Goal: Transaction & Acquisition: Purchase product/service

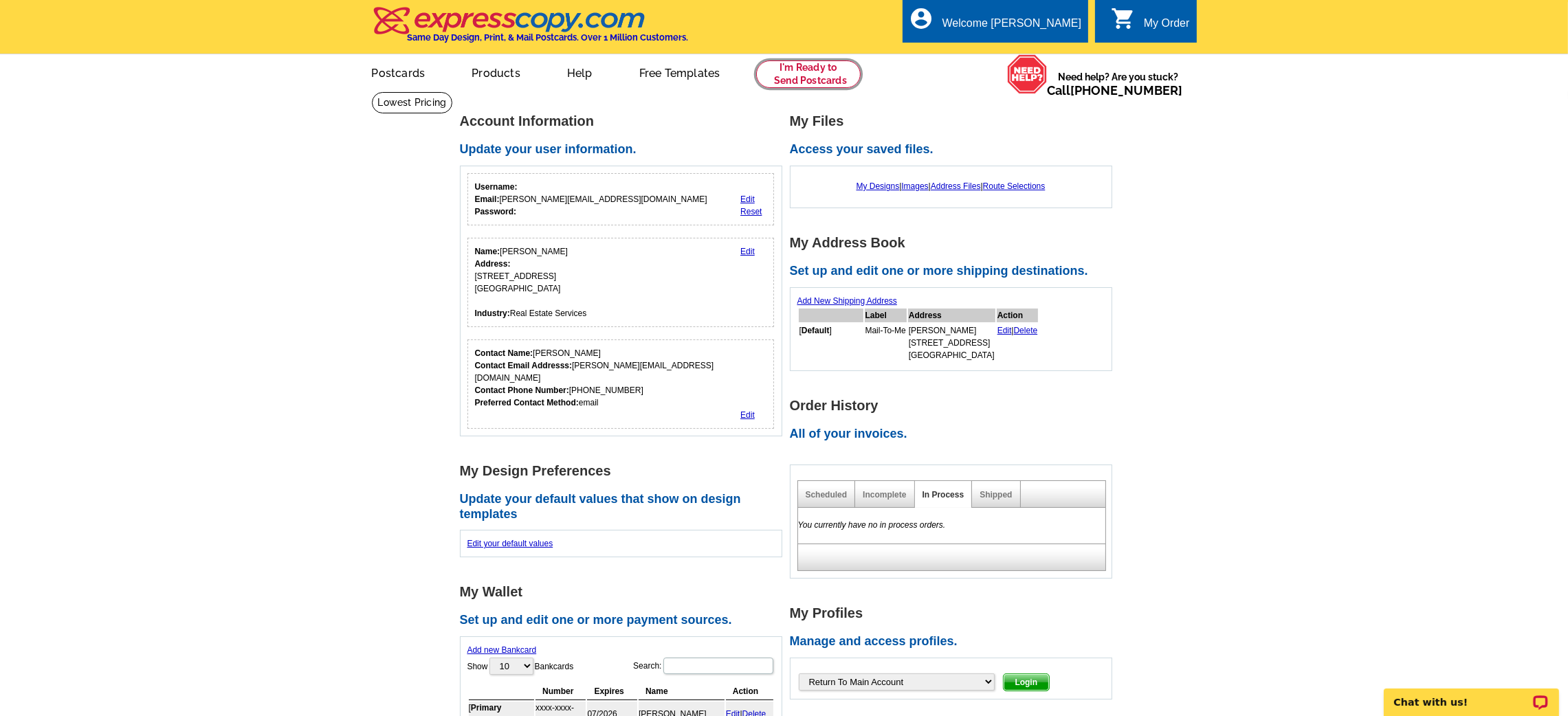
click at [818, 79] on link at bounding box center [809, 74] width 105 height 27
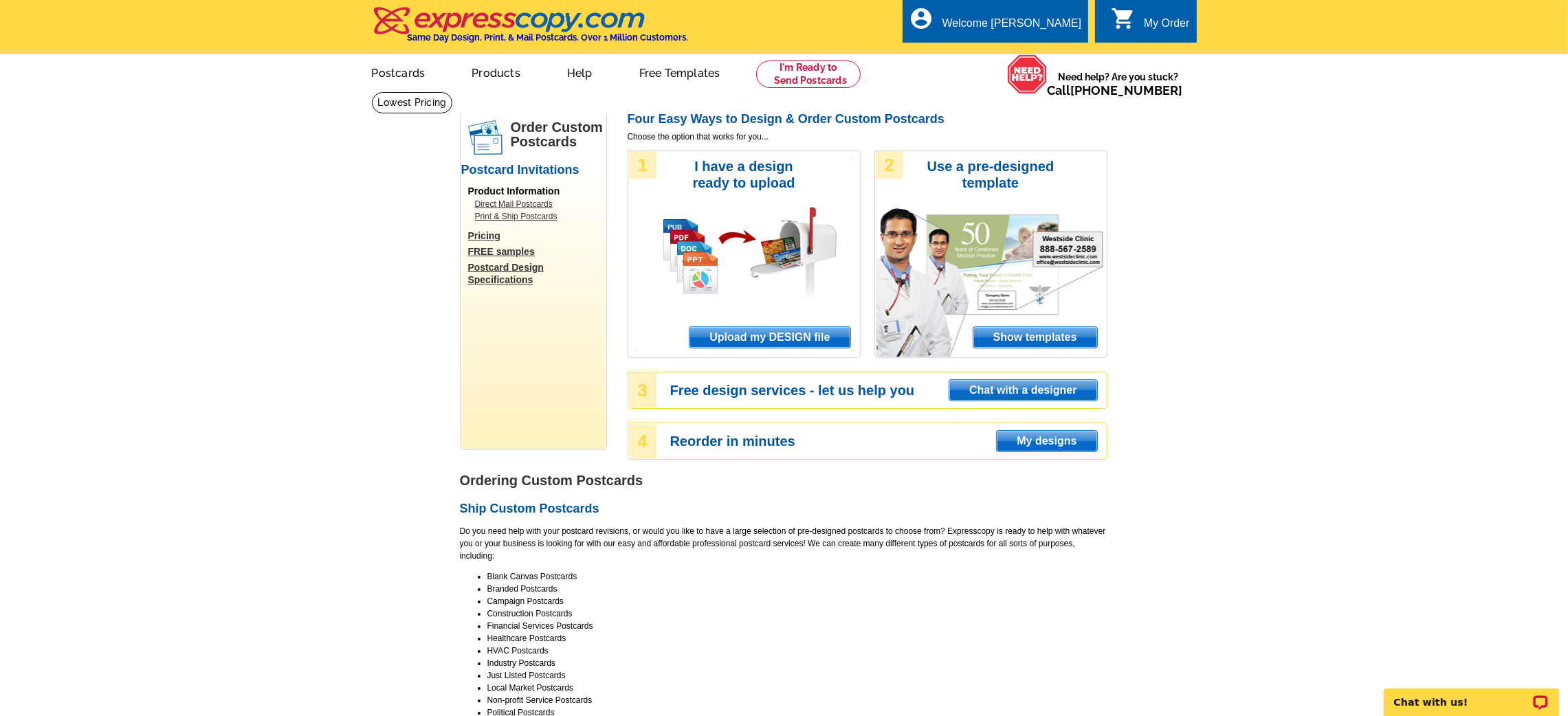
click at [772, 332] on span "Upload my DESIGN file" at bounding box center [770, 338] width 160 height 21
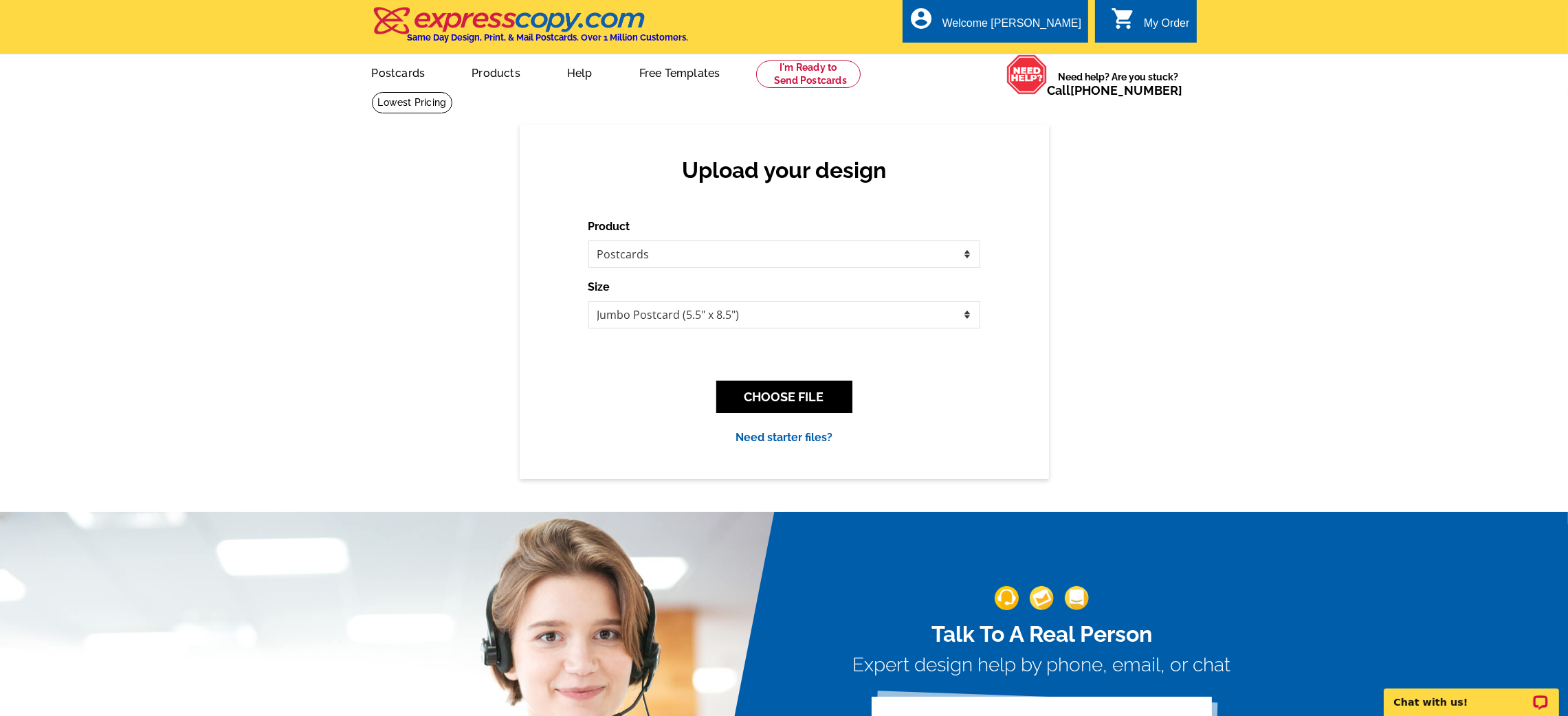
drag, startPoint x: 750, startPoint y: 400, endPoint x: 715, endPoint y: 408, distance: 35.9
click at [715, 408] on div "CHOOSE FILE" at bounding box center [784, 397] width 392 height 54
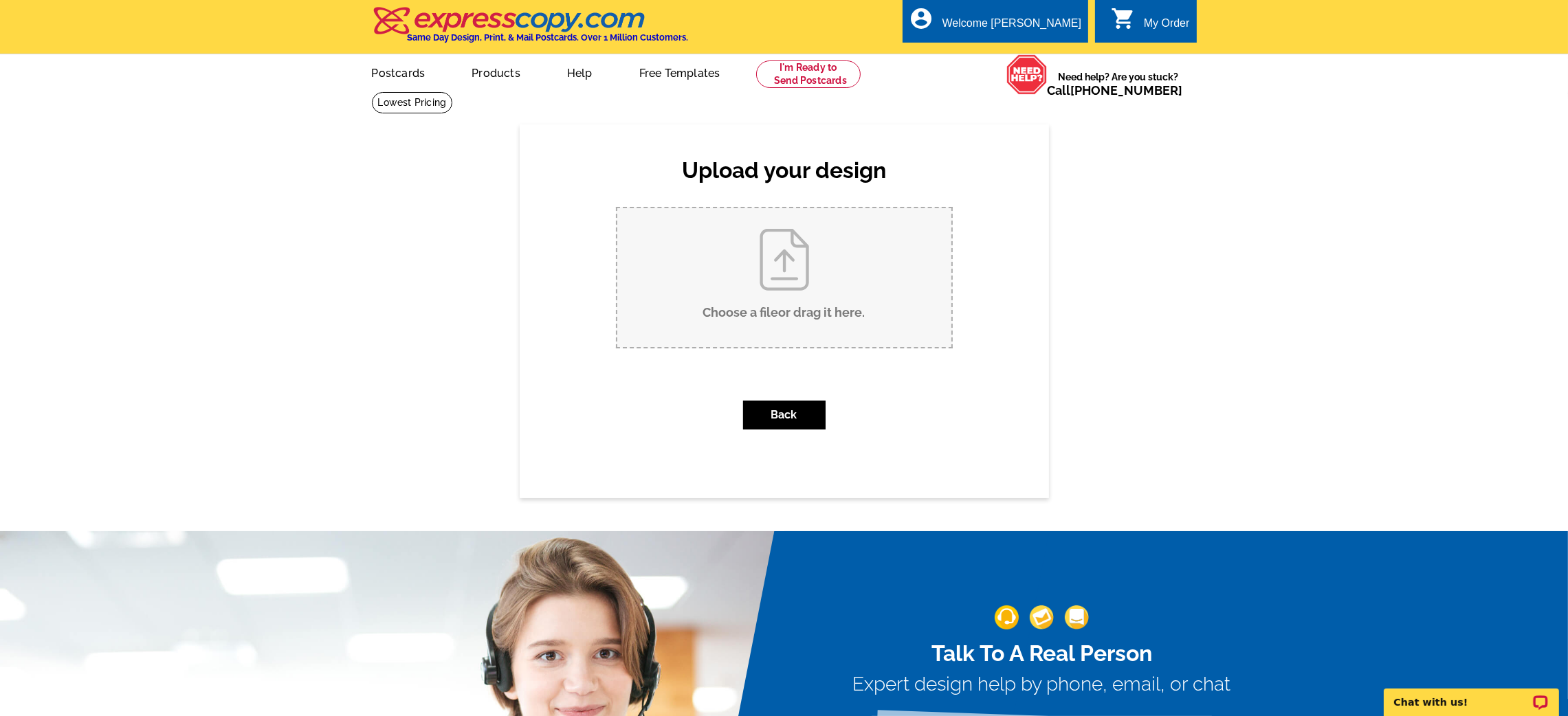
click at [733, 319] on input "Choose a file or drag it here ." at bounding box center [784, 277] width 334 height 139
type input "C:\fakepath\386 Morton CS Front.pdf"
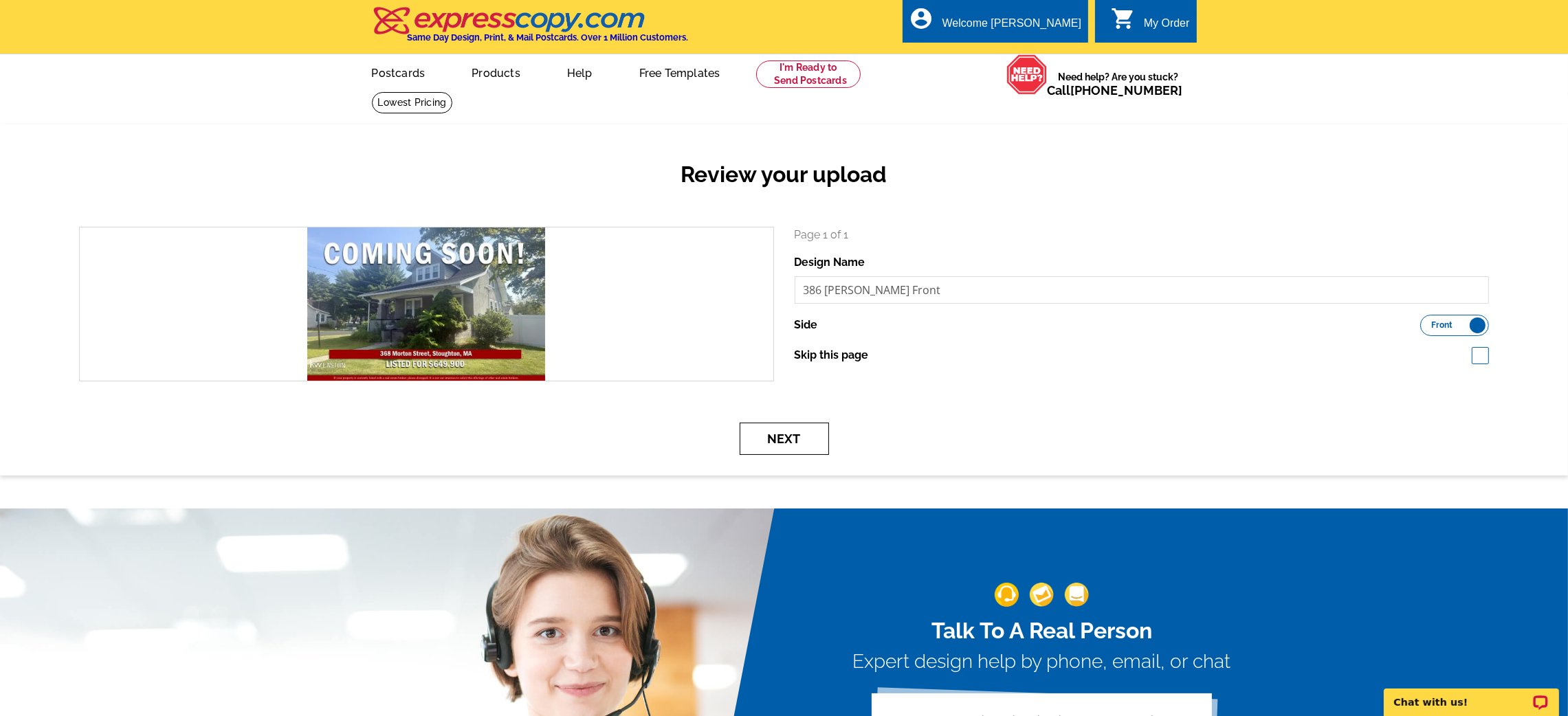
click at [798, 445] on button "Next" at bounding box center [784, 439] width 89 height 32
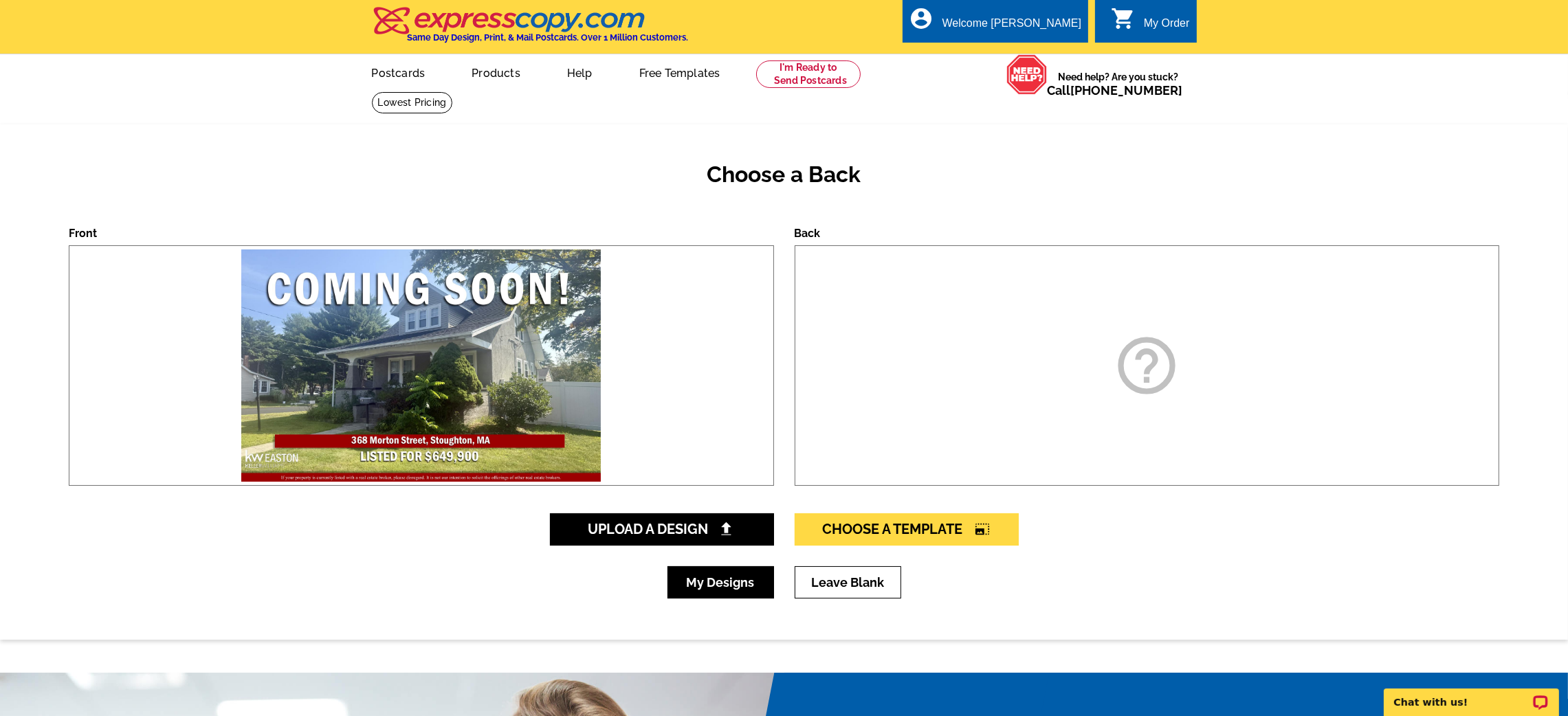
click at [728, 580] on link "My Designs" at bounding box center [721, 582] width 107 height 32
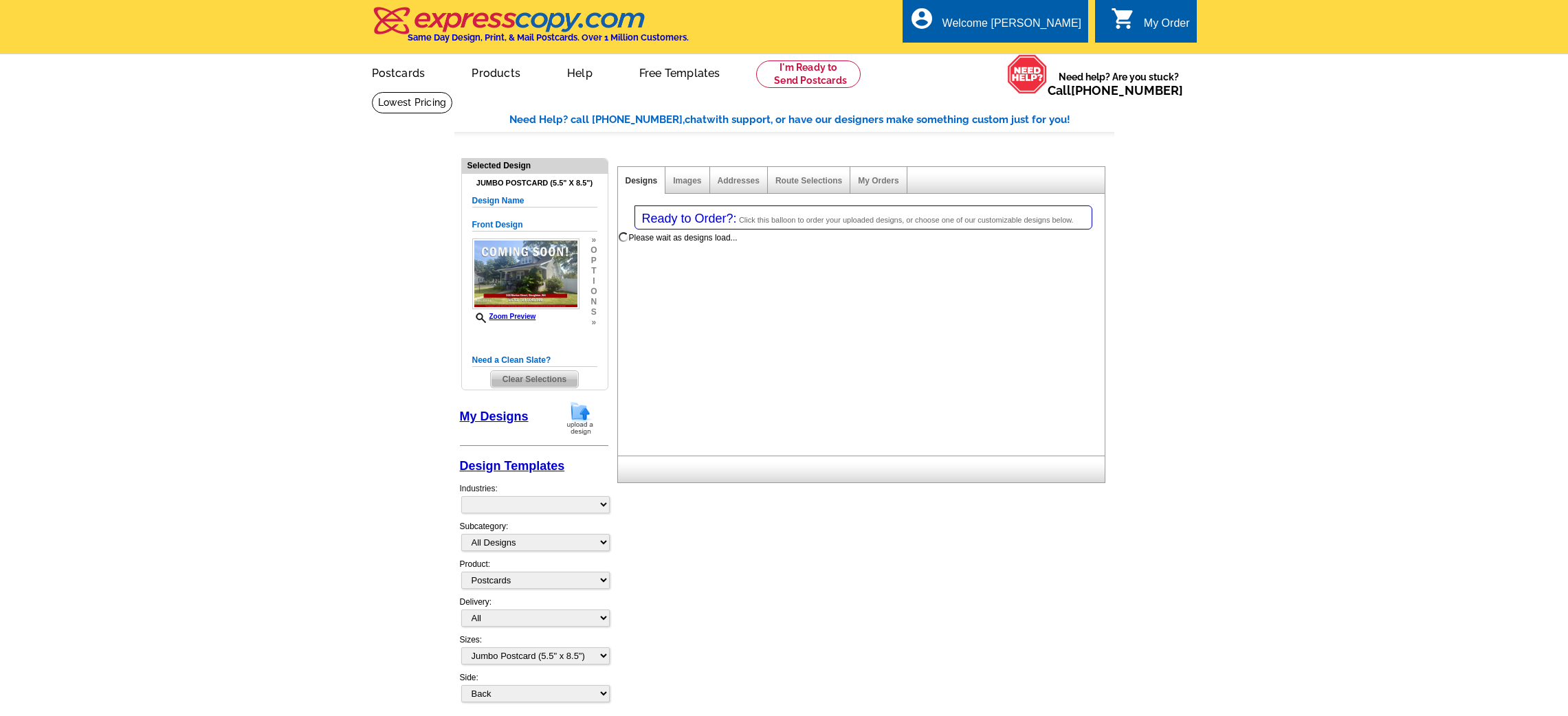
select select "1"
select select "2"
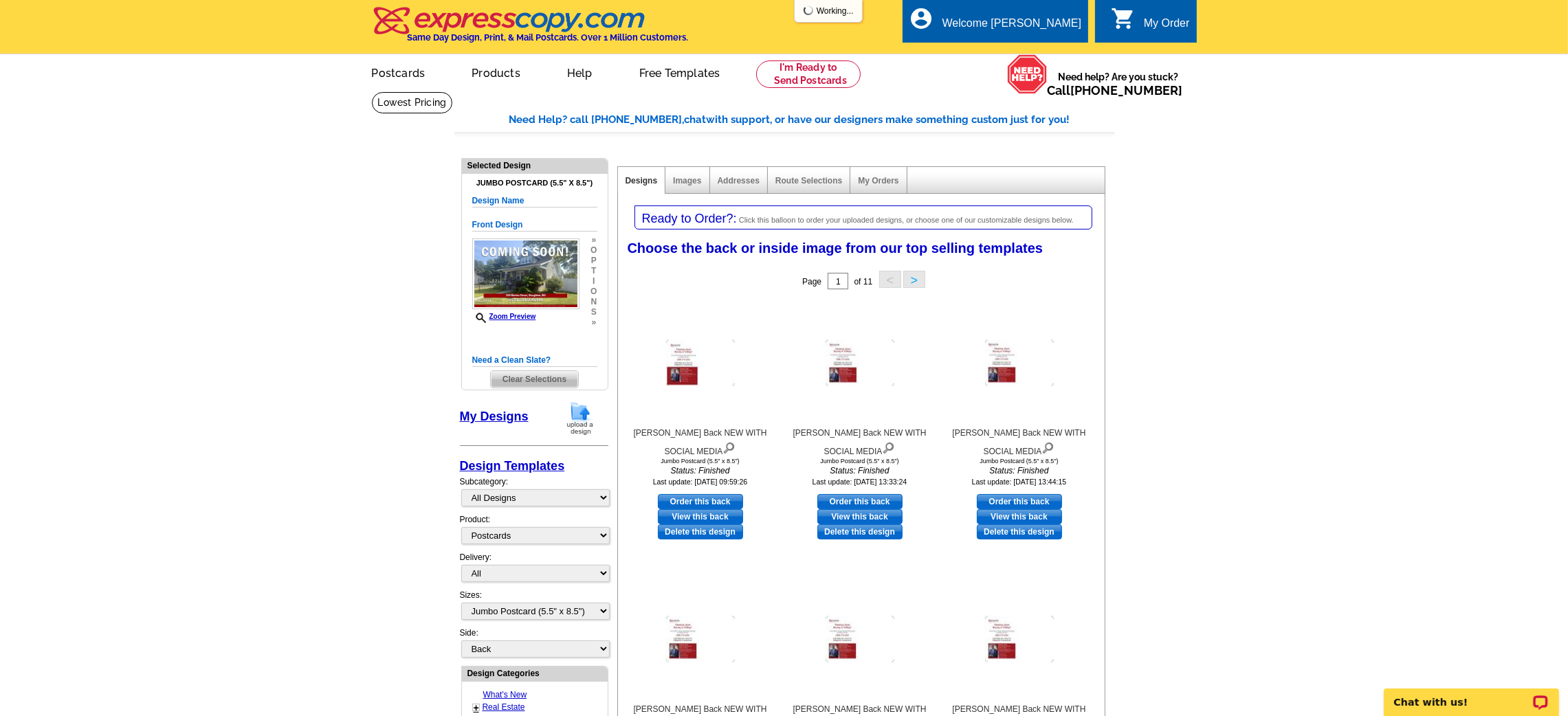
click at [707, 472] on icon "Status: Finished" at bounding box center [700, 471] width 151 height 12
click at [696, 501] on link "Order this back" at bounding box center [700, 502] width 85 height 15
select select "front"
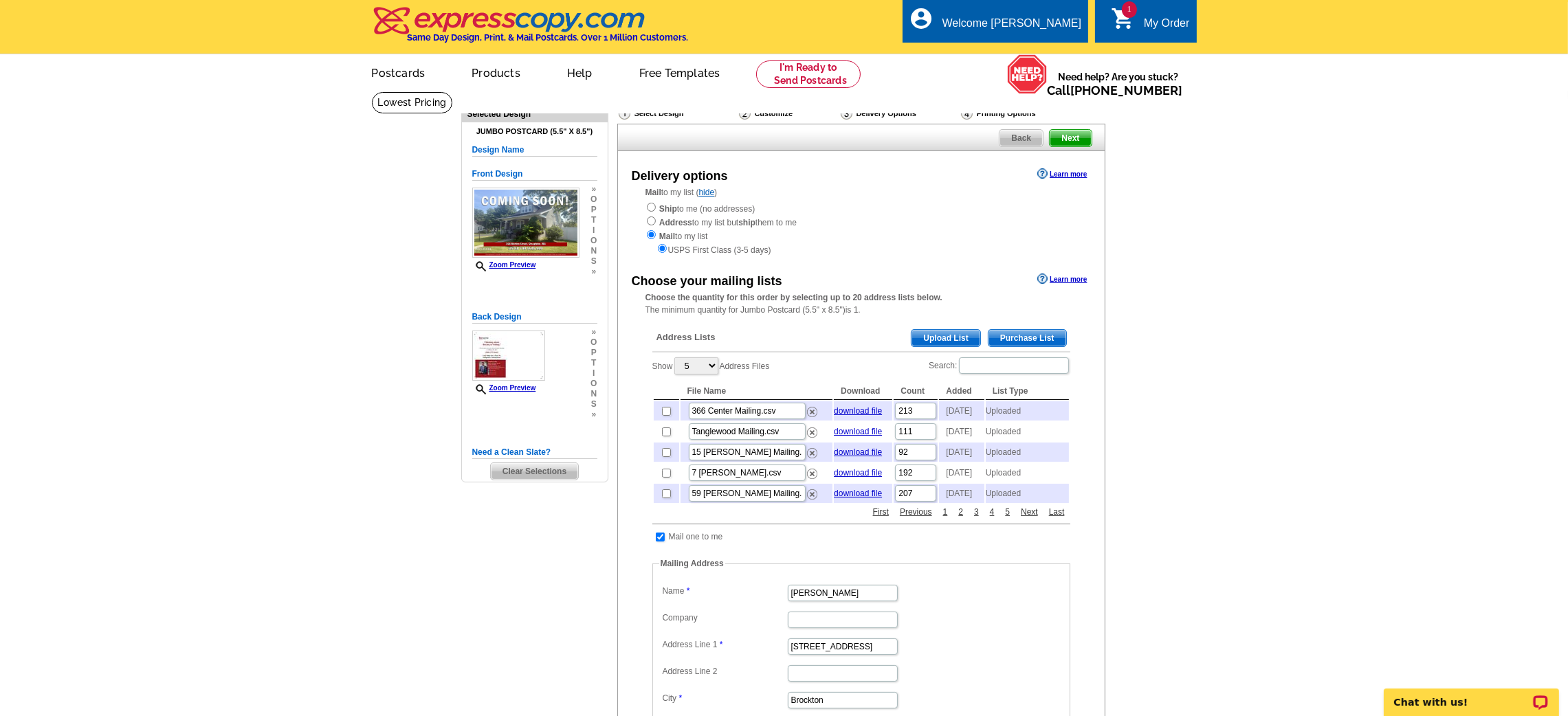
click at [942, 335] on span "Upload List" at bounding box center [946, 338] width 68 height 17
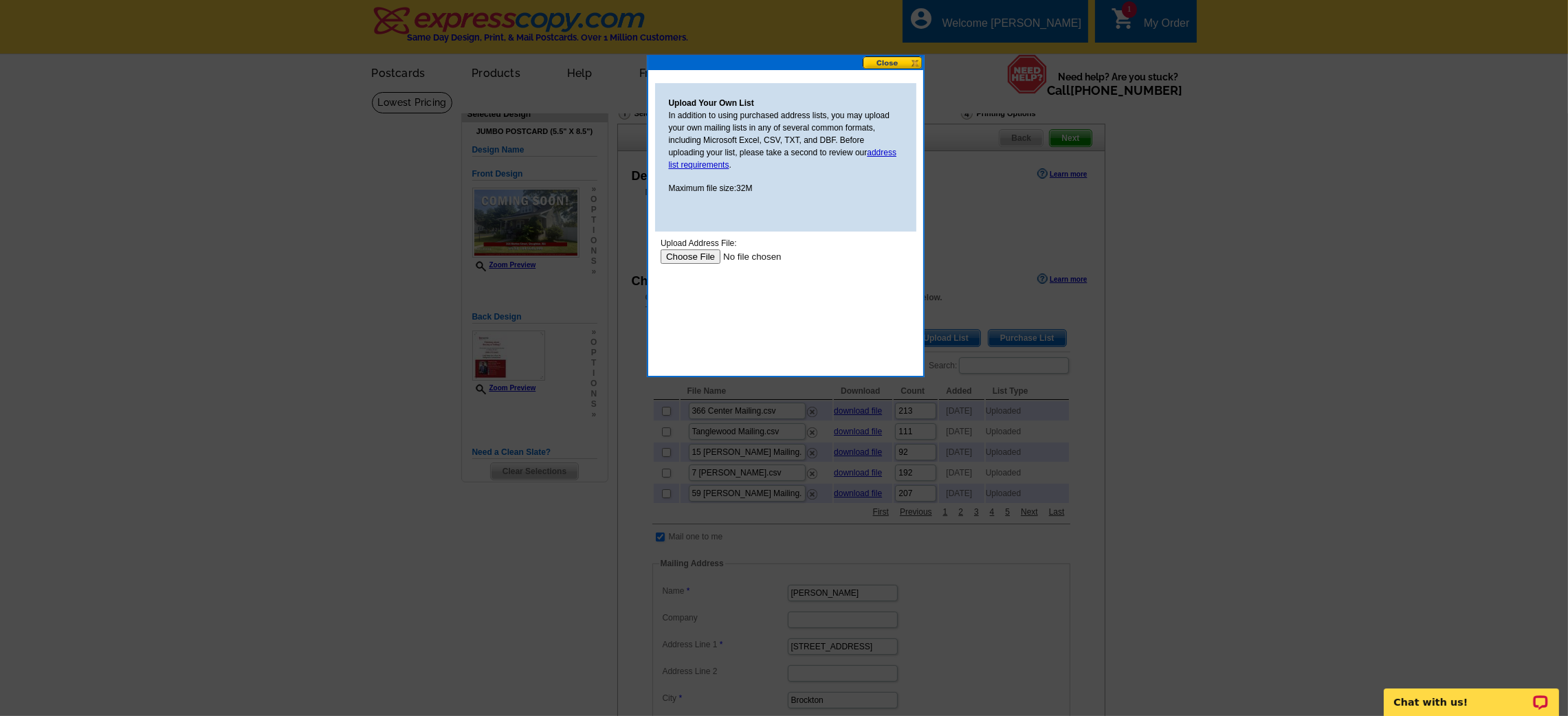
click at [686, 257] on input "file" at bounding box center [747, 256] width 174 height 14
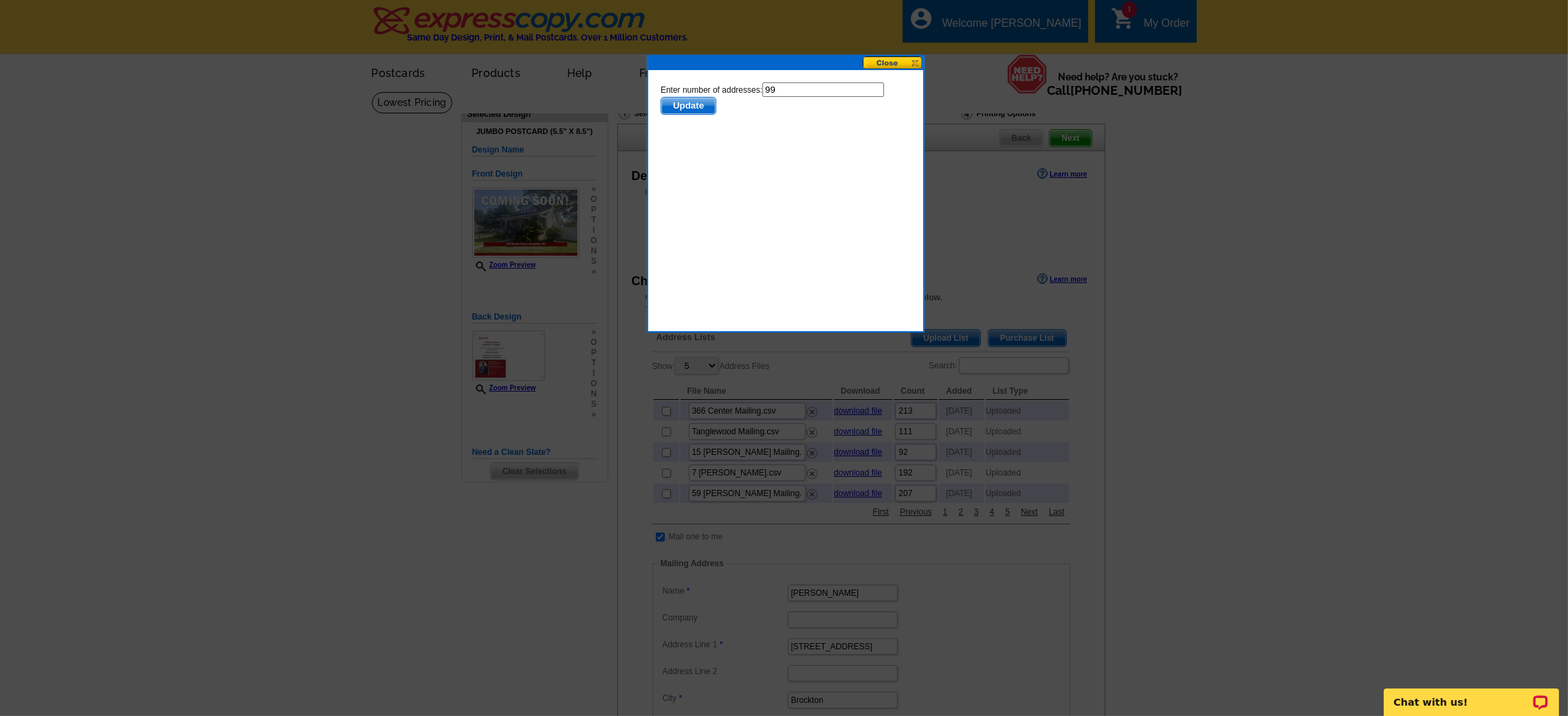
click at [690, 105] on span "Update" at bounding box center [688, 105] width 54 height 17
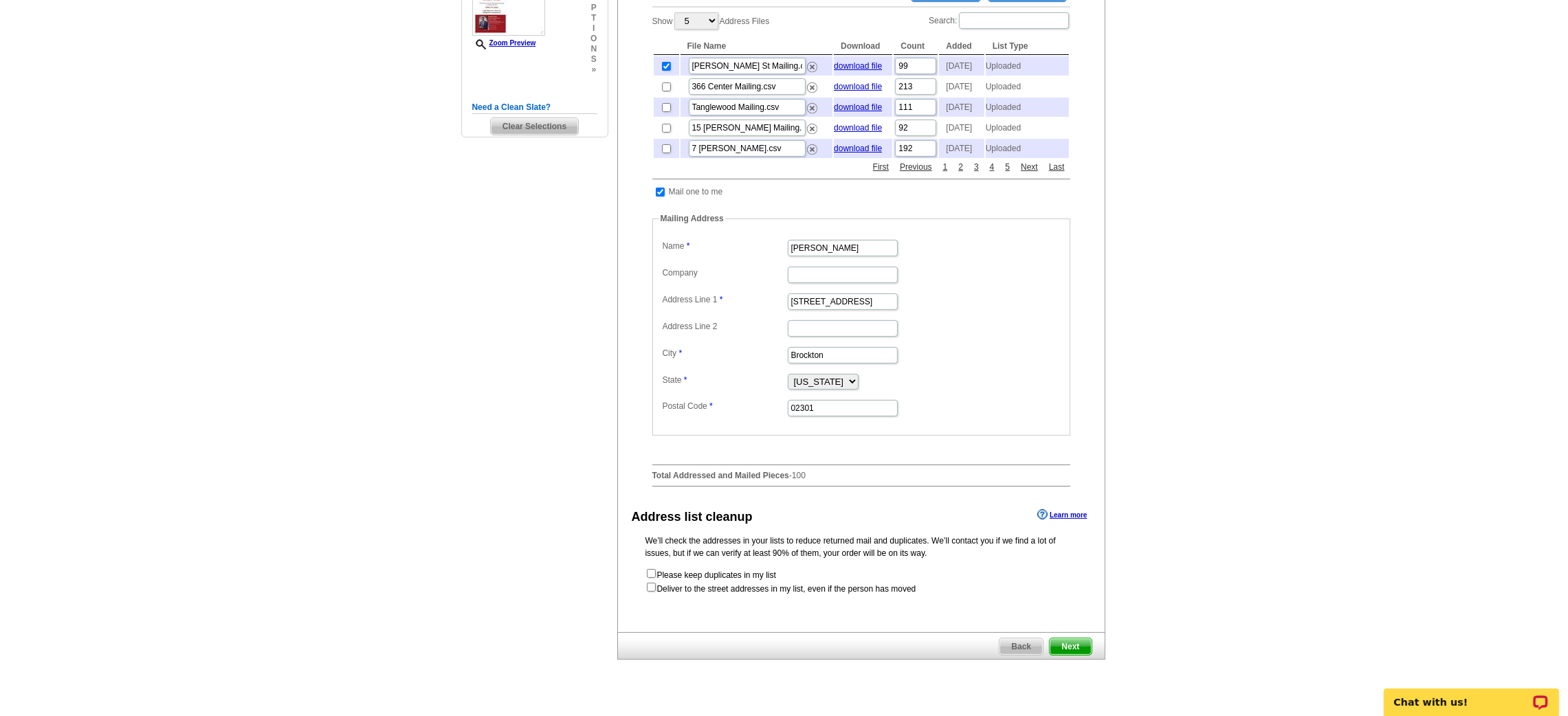
scroll to position [354, 0]
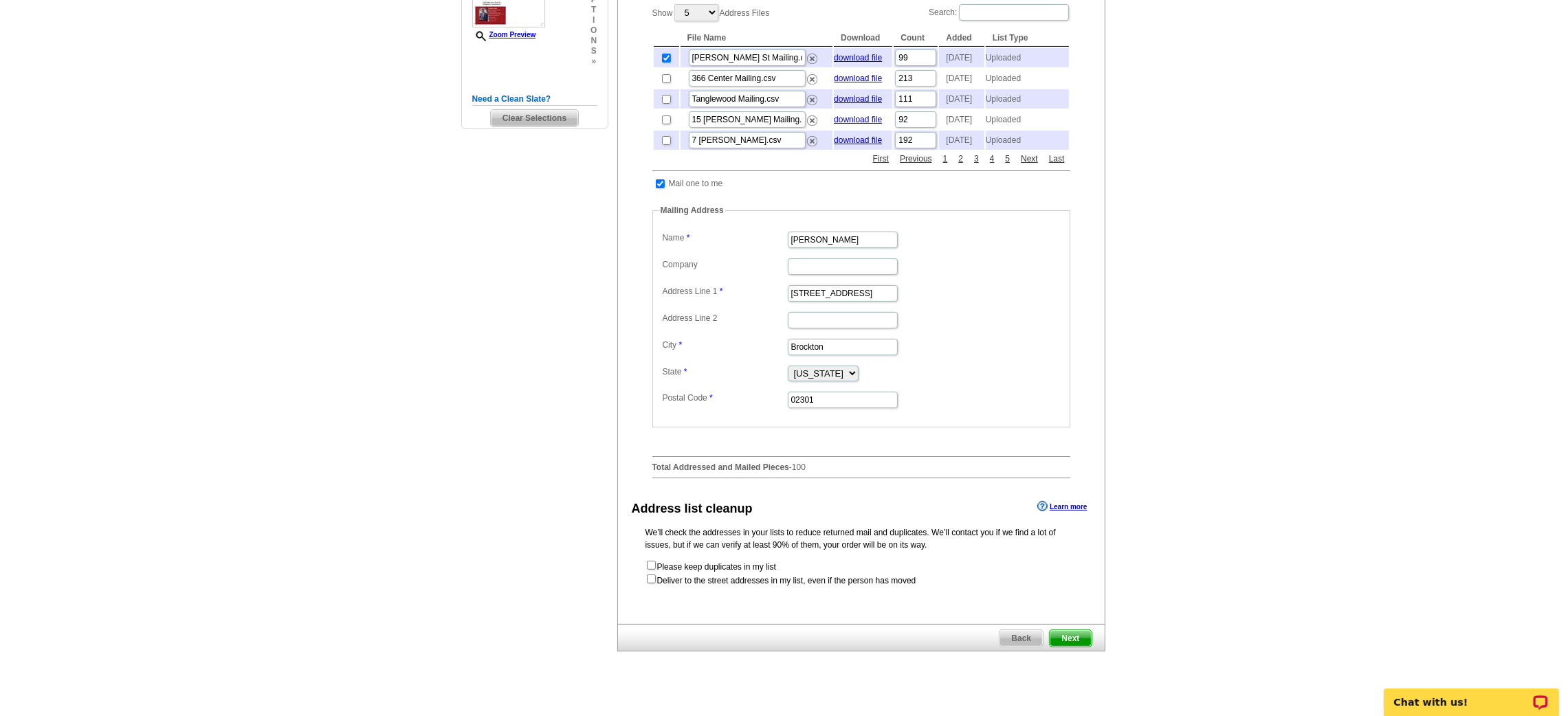
click at [655, 587] on form "Please keep duplicates in my list Deliver to the street addresses in my list, e…" at bounding box center [861, 572] width 432 height 27
click at [653, 584] on input "checkbox" at bounding box center [651, 579] width 9 height 9
checkbox input "true"
radio input "true"
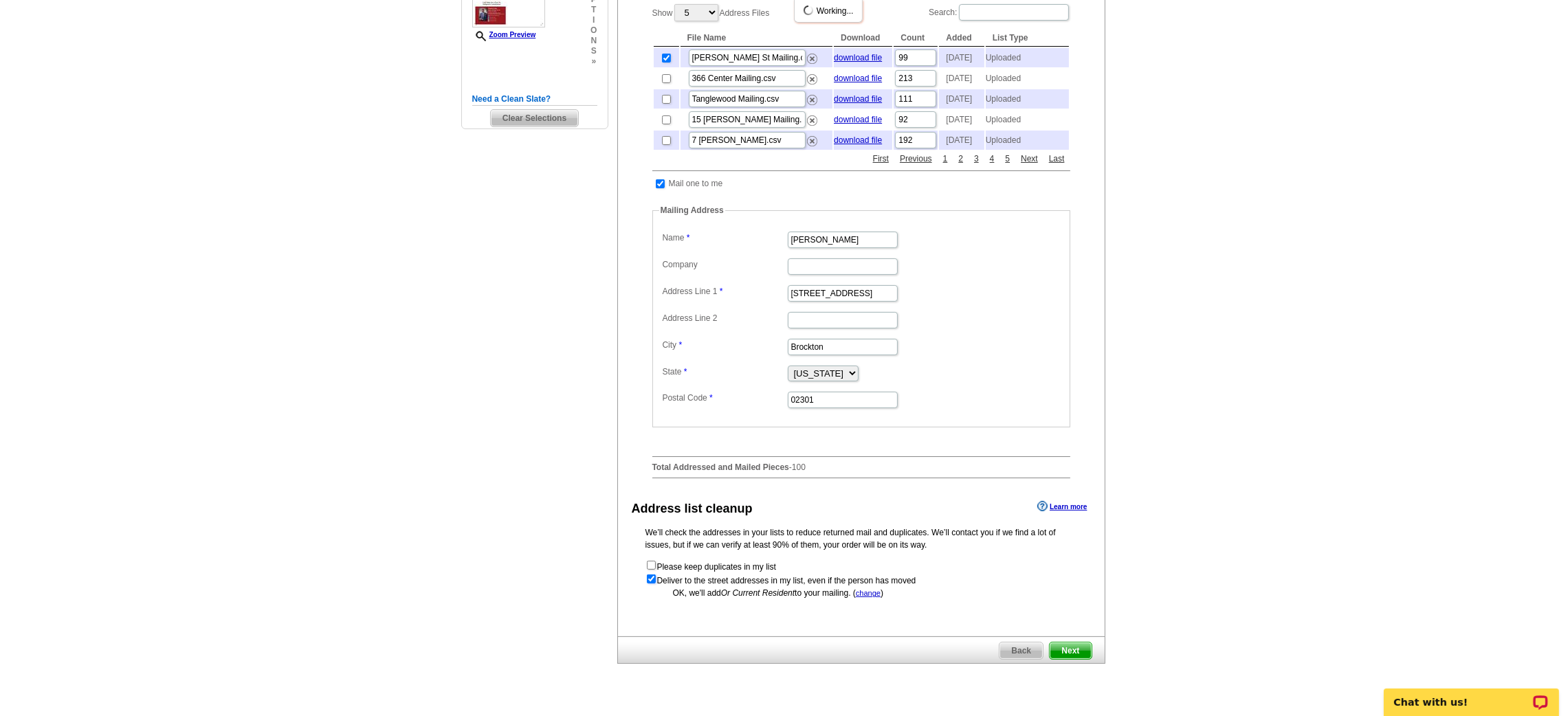
scroll to position [0, 0]
click at [1071, 659] on span "Next" at bounding box center [1070, 650] width 41 height 17
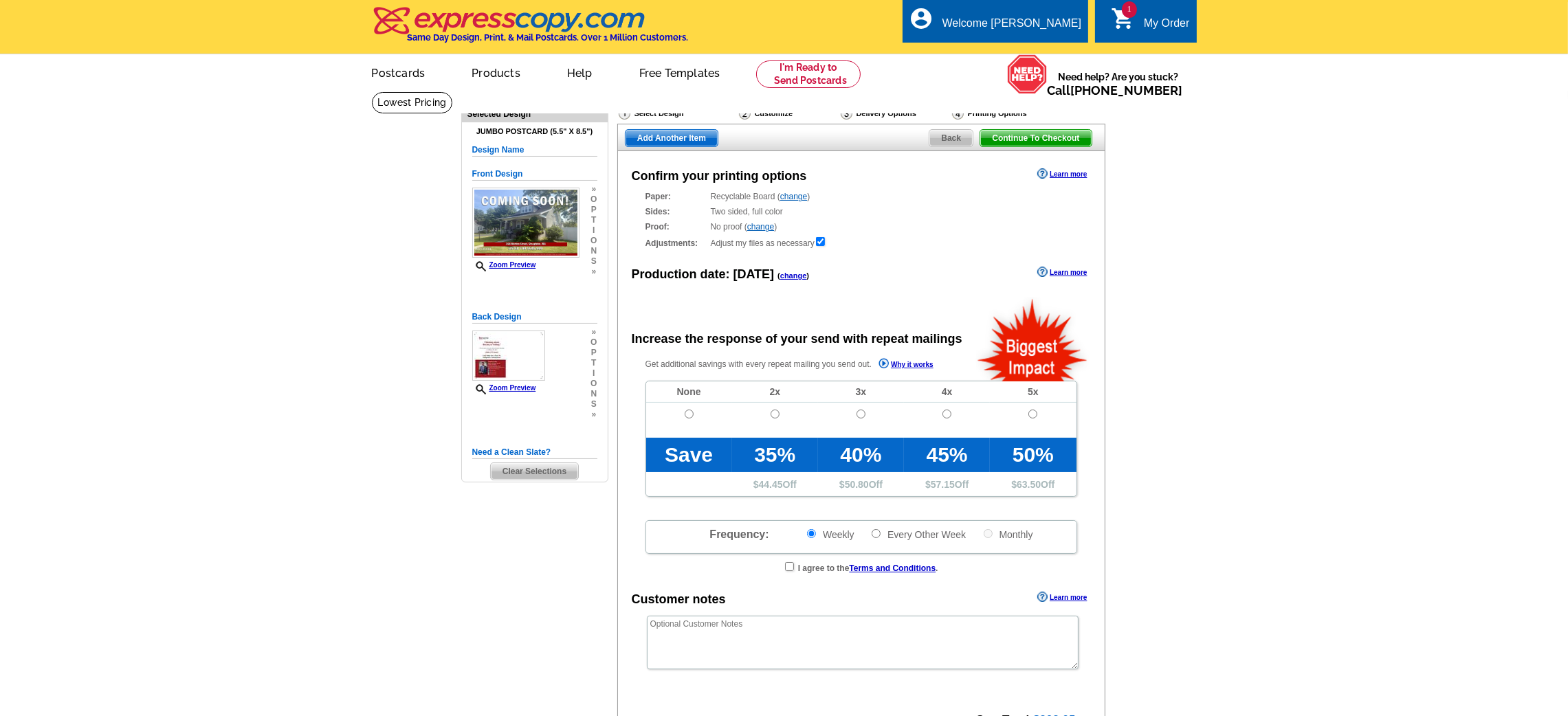
radio input "false"
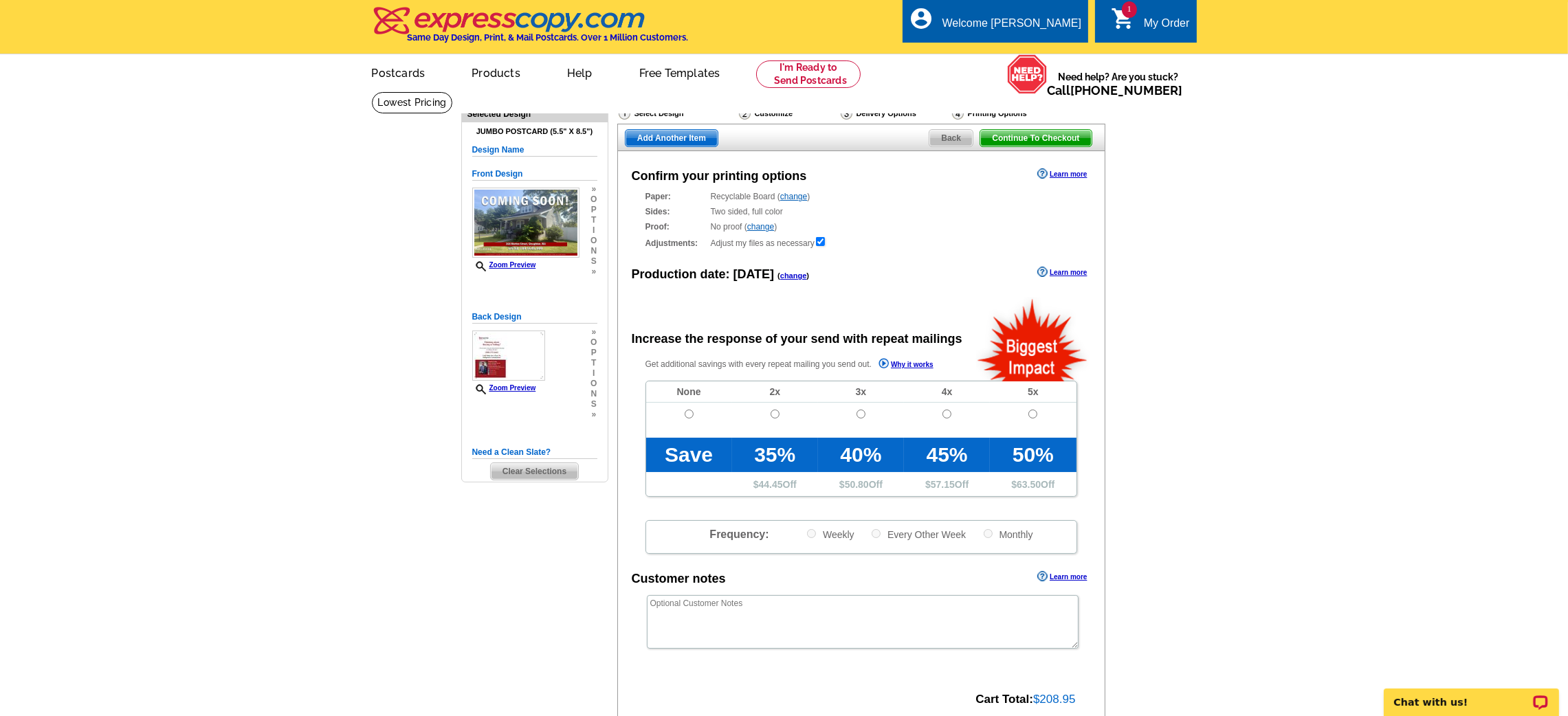
click at [694, 414] on td at bounding box center [689, 420] width 86 height 35
click at [683, 418] on td at bounding box center [689, 420] width 86 height 35
click at [690, 411] on input "radio" at bounding box center [689, 414] width 9 height 9
radio input "true"
click at [1013, 146] on span "Continue To Checkout" at bounding box center [1036, 137] width 110 height 17
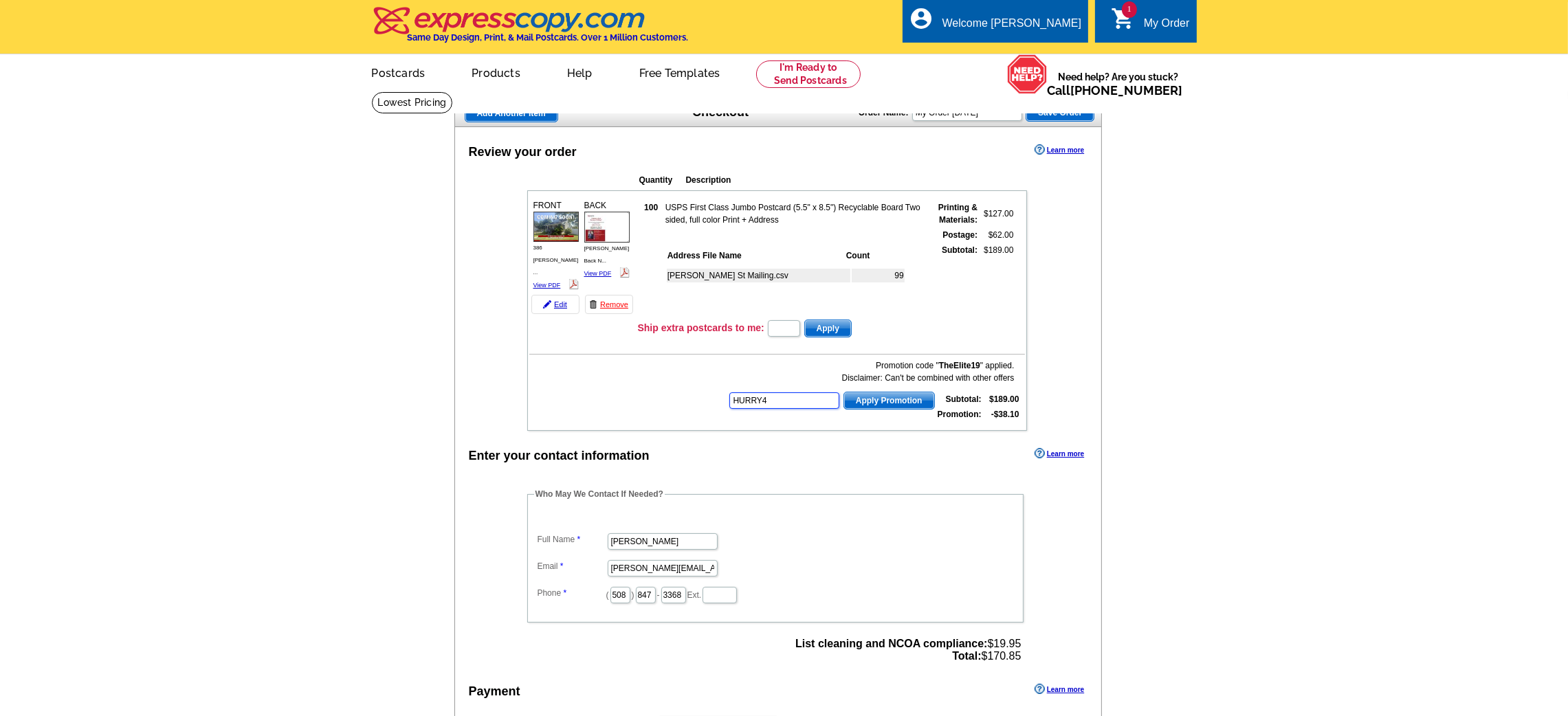
type input "HURRY40"
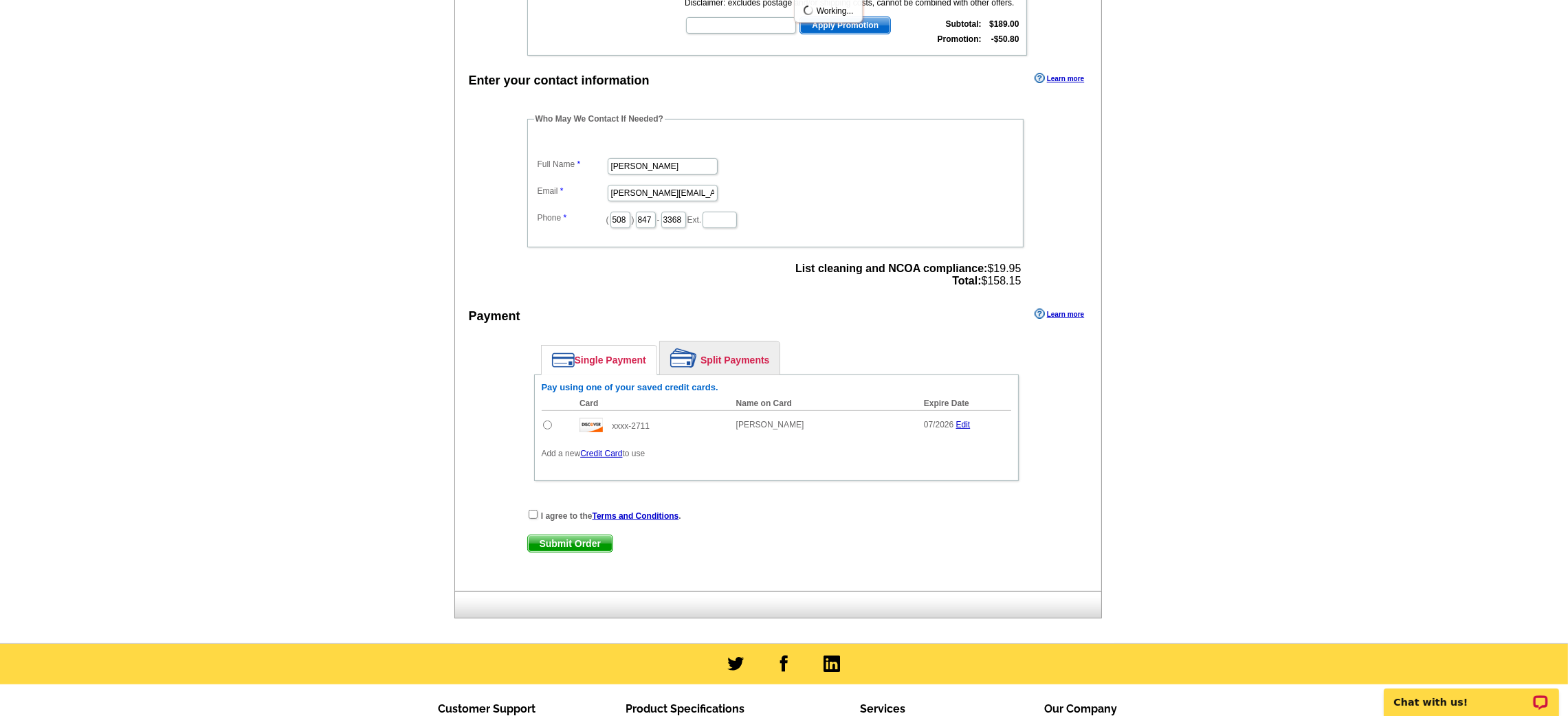
click at [544, 422] on input "radio" at bounding box center [547, 425] width 9 height 9
radio input "true"
click at [530, 510] on input "checkbox" at bounding box center [533, 515] width 9 height 9
checkbox input "true"
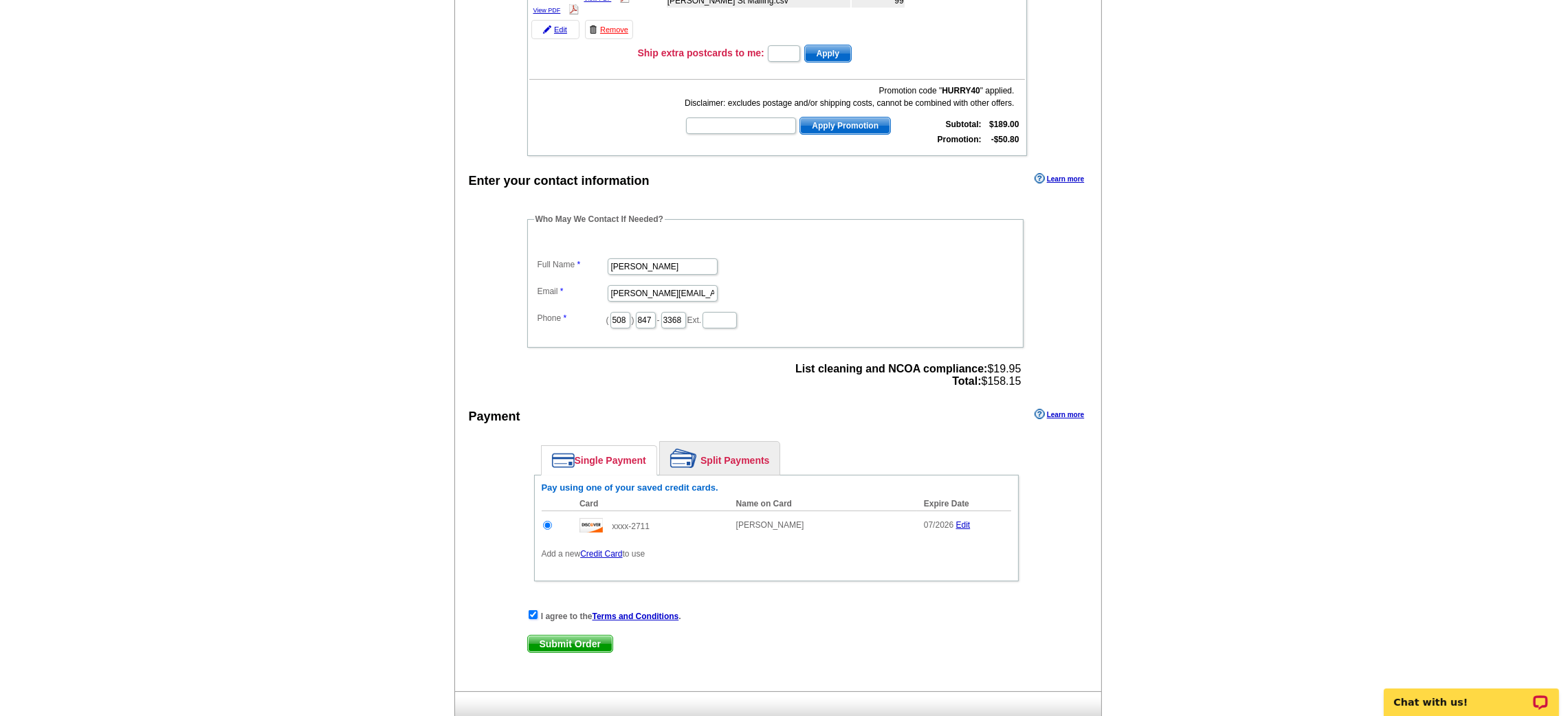
scroll to position [276, 0]
click at [566, 637] on span "Submit Order" at bounding box center [570, 642] width 85 height 17
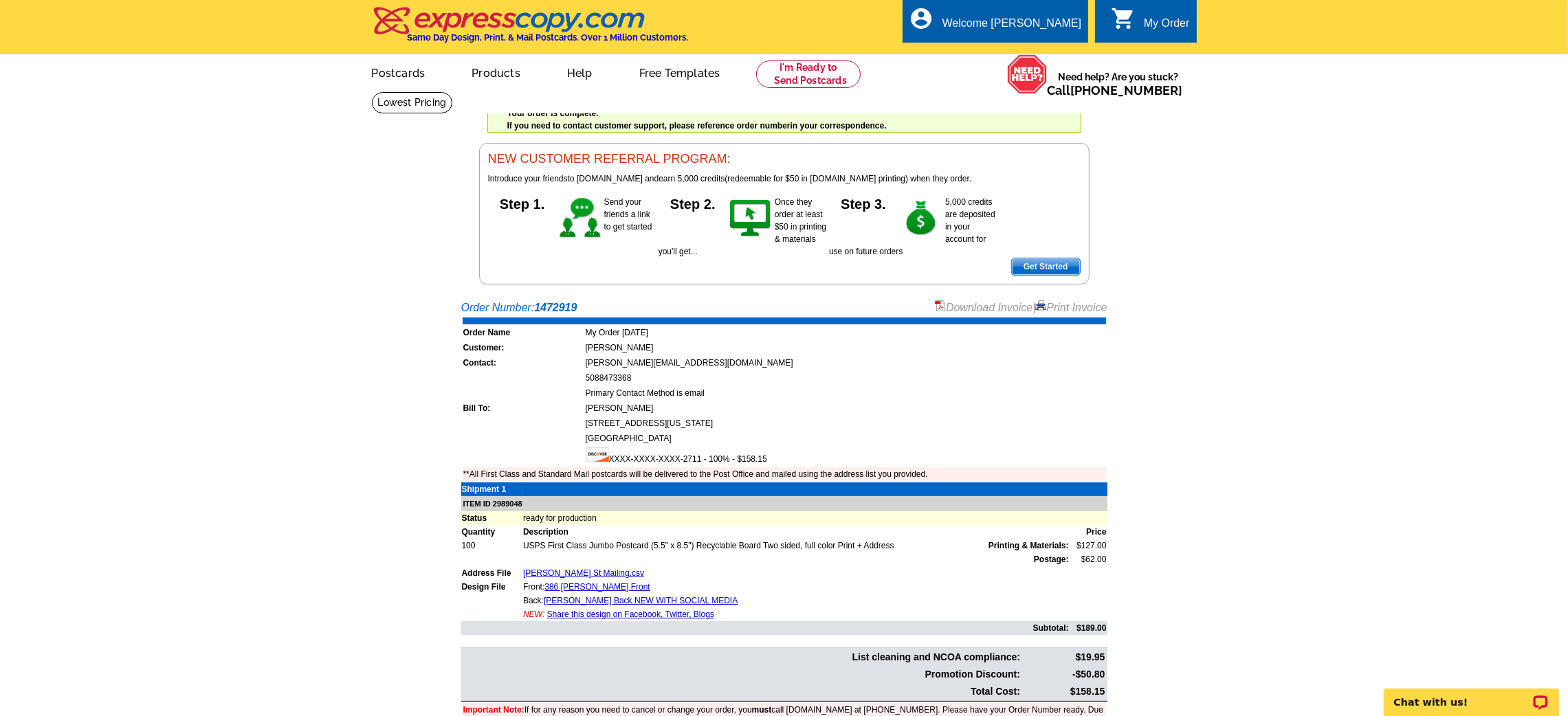
click at [978, 306] on link "Download Invoice" at bounding box center [983, 307] width 97 height 11
